Goal: Transaction & Acquisition: Purchase product/service

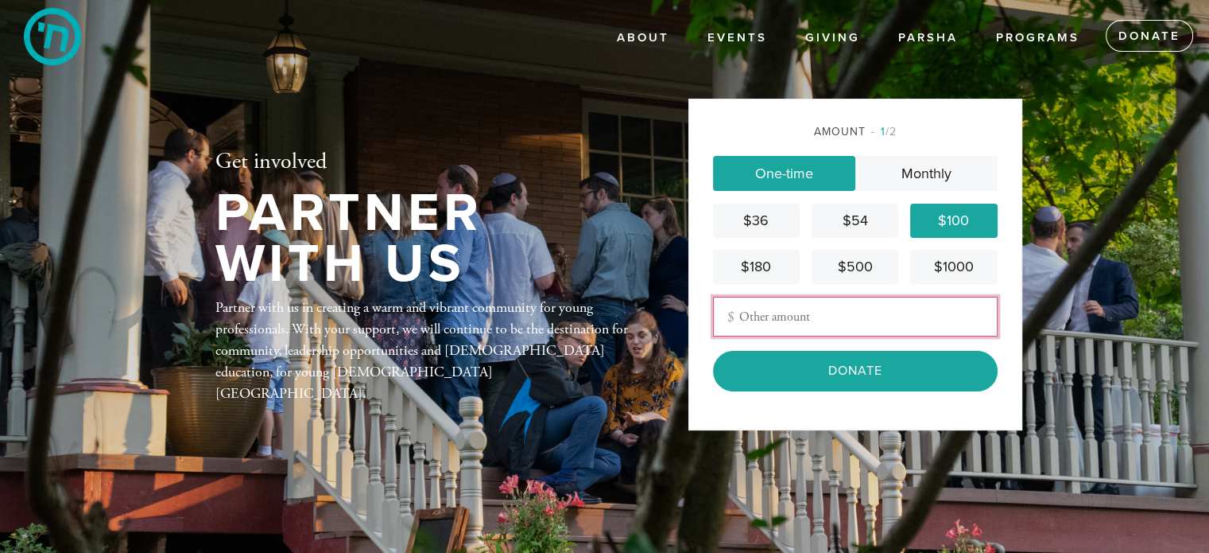
click at [750, 319] on input "Other Amount" at bounding box center [855, 317] width 285 height 40
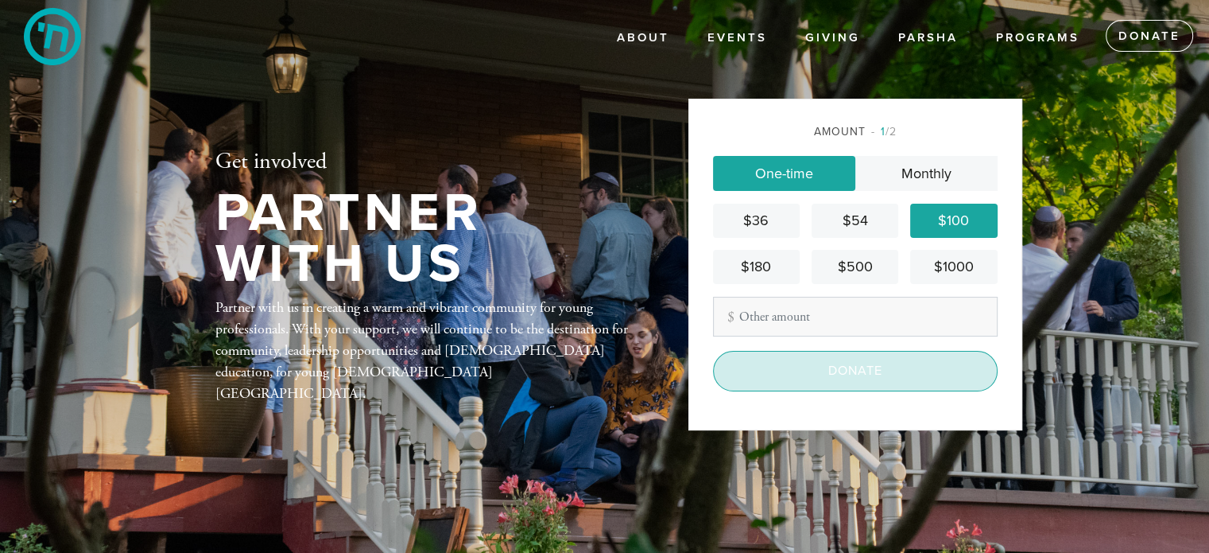
click at [821, 381] on input "Donate" at bounding box center [855, 371] width 285 height 40
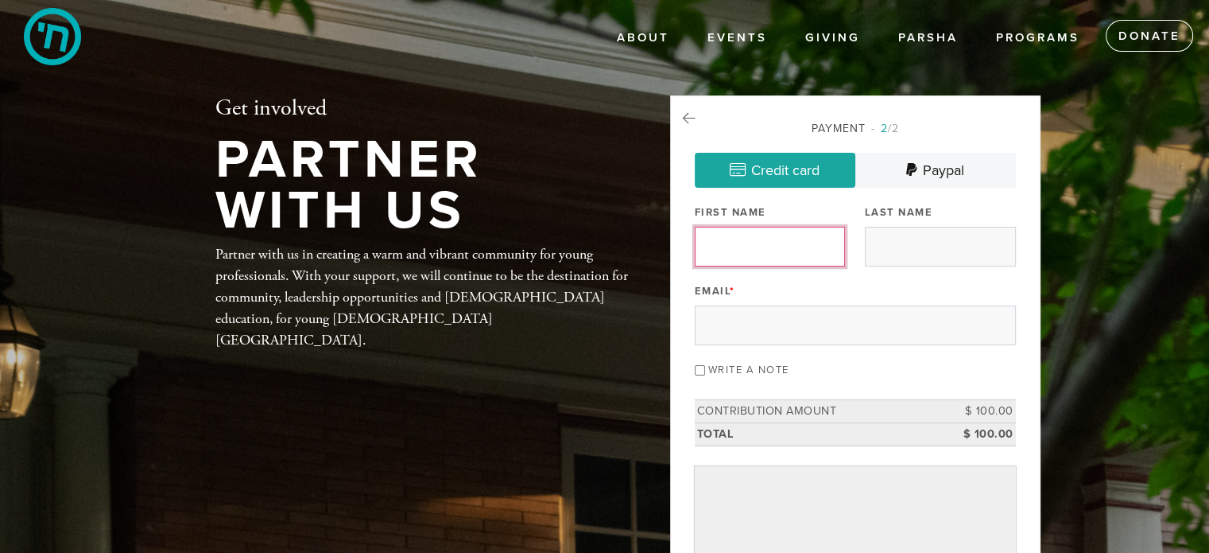
click at [750, 246] on input "First Name" at bounding box center [770, 247] width 151 height 40
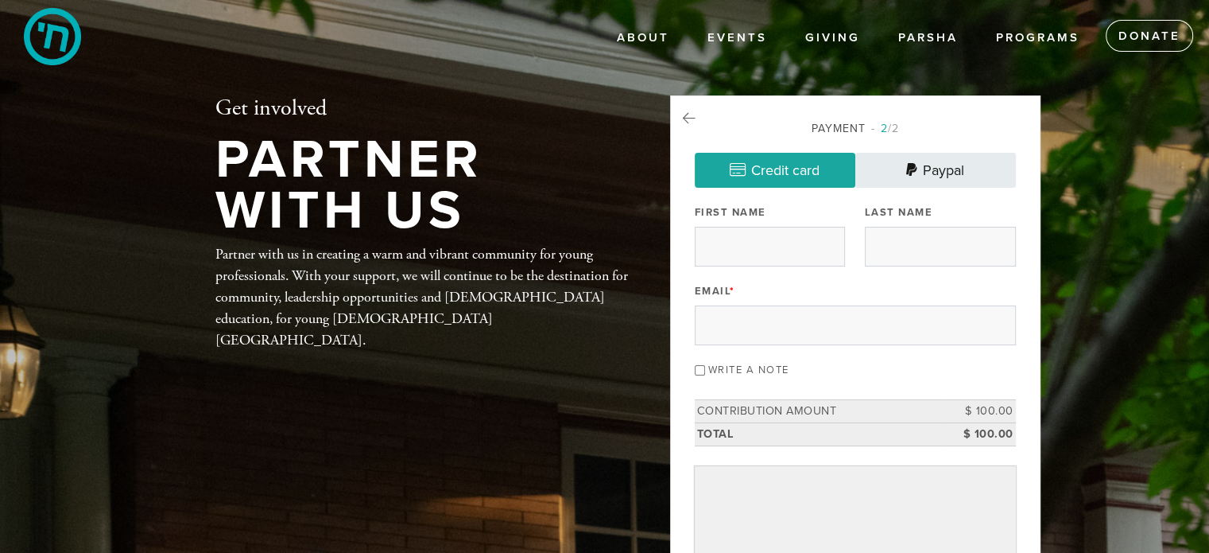
click at [922, 165] on link "Paypal" at bounding box center [935, 170] width 161 height 35
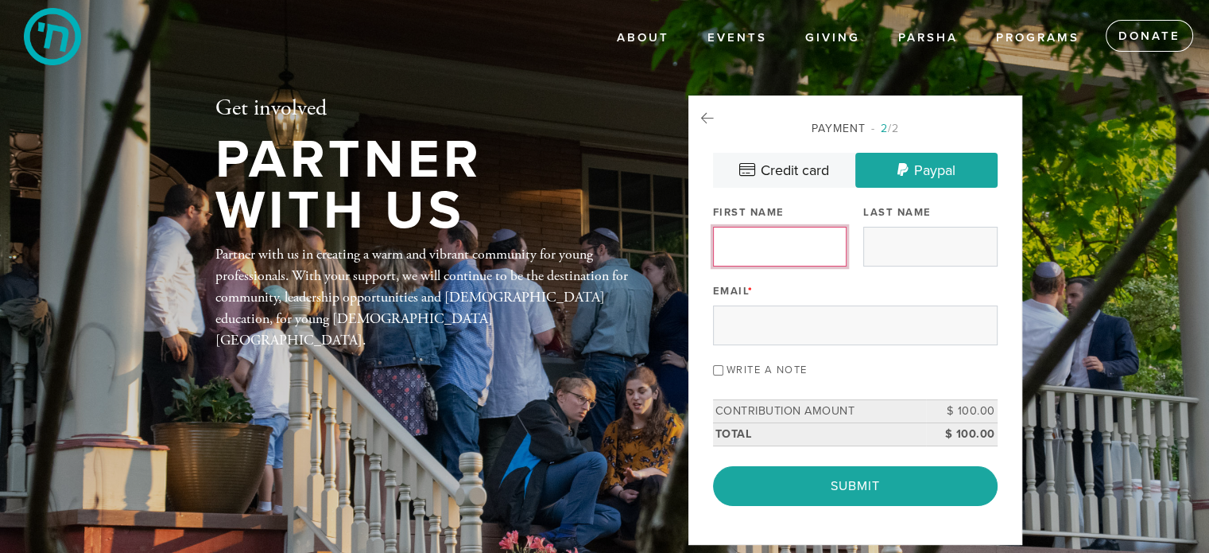
click at [748, 250] on input "First Name" at bounding box center [780, 247] width 134 height 40
click at [715, 366] on input "Write a note" at bounding box center [718, 370] width 10 height 10
checkbox input "true"
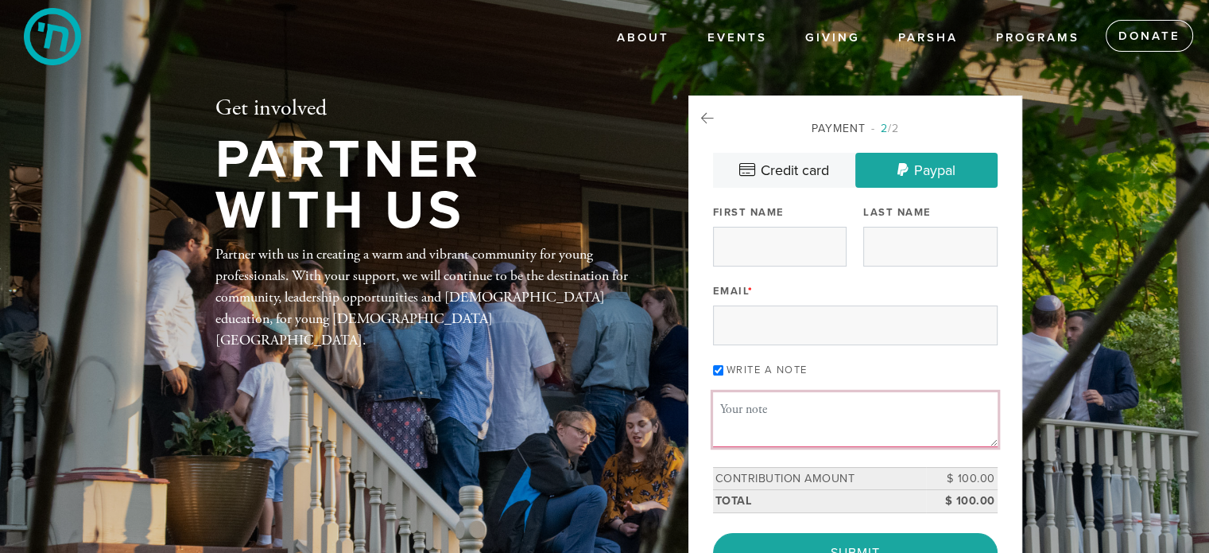
click at [757, 430] on textarea "Message or dedication" at bounding box center [855, 419] width 285 height 54
type textarea "thank you for the uplifting high holiday services!"
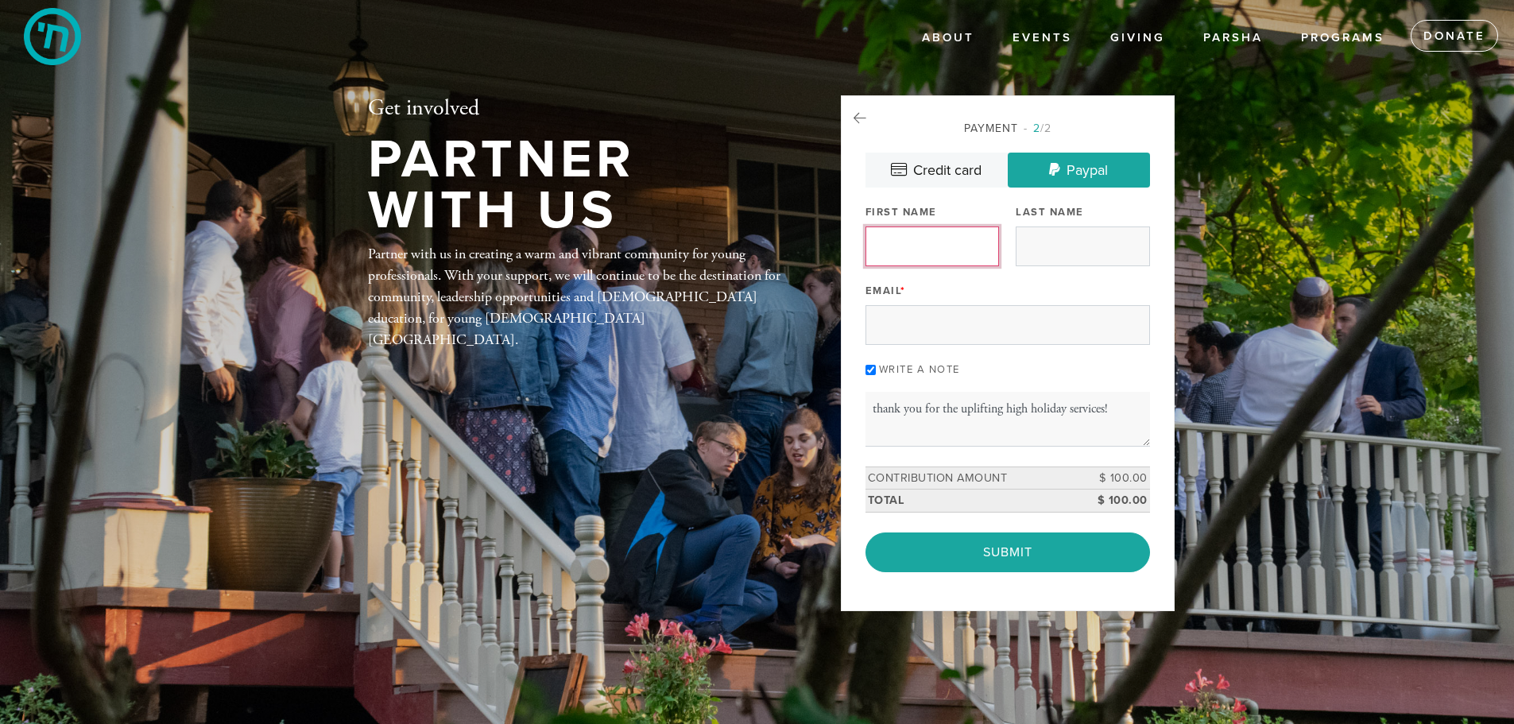
click at [916, 250] on input "First Name" at bounding box center [933, 247] width 134 height 40
type input "Yosef"
type input "Goldberg"
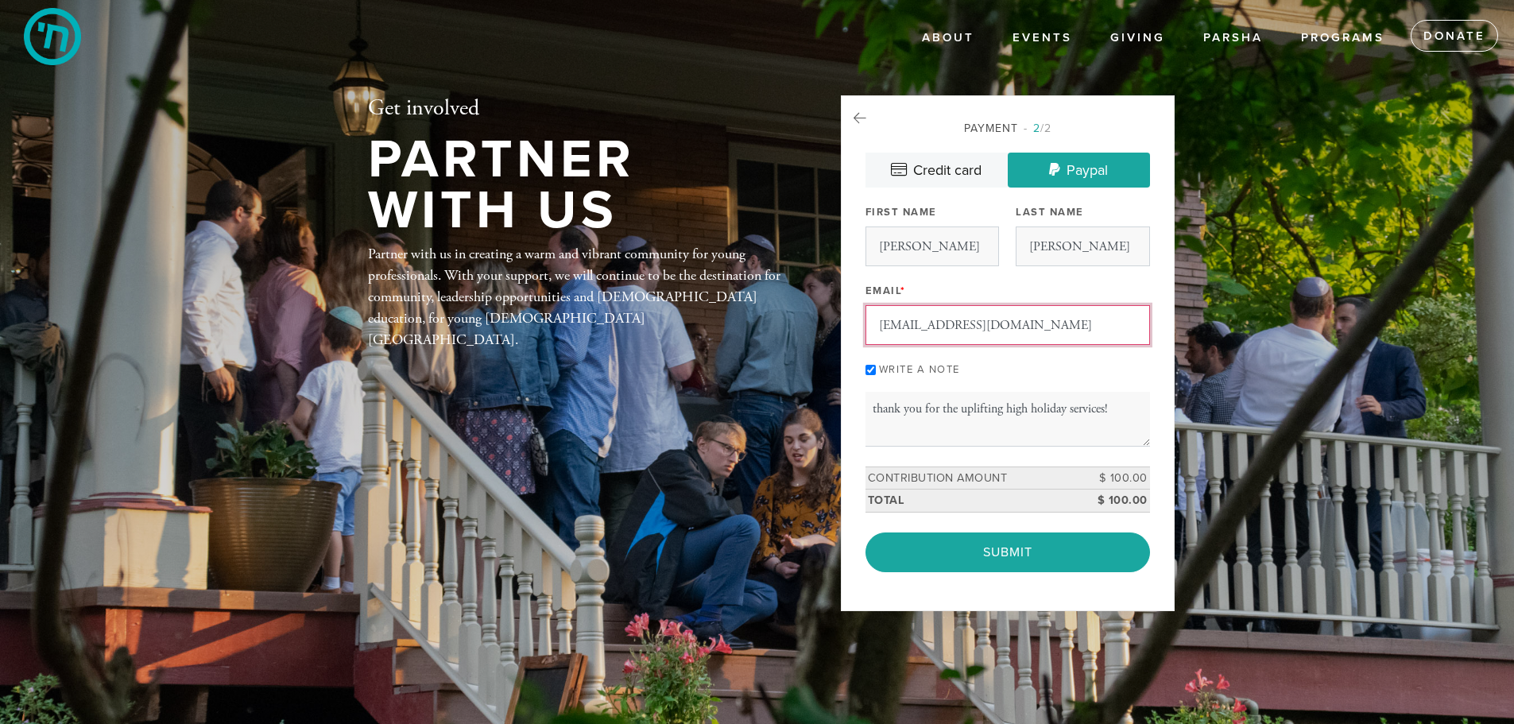
click at [899, 320] on input "rebyeg19@gmail.com" at bounding box center [1008, 325] width 285 height 40
type input "yosefgittel@gmail.com"
click at [956, 292] on div "Email * yosefgittel@gmail.com" at bounding box center [1008, 312] width 285 height 66
